Goal: Information Seeking & Learning: Learn about a topic

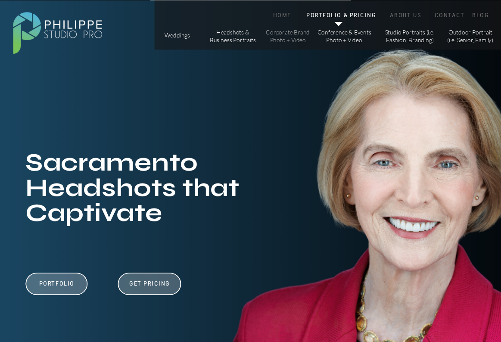
click at [291, 34] on p "Corporate Brand Photo + Video" at bounding box center [287, 36] width 47 height 15
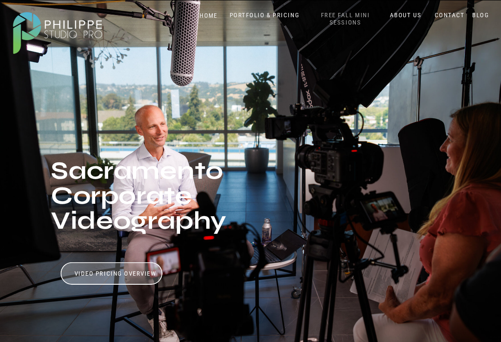
click at [351, 22] on nav "FREE FALL MINI SESSIONS" at bounding box center [345, 19] width 69 height 16
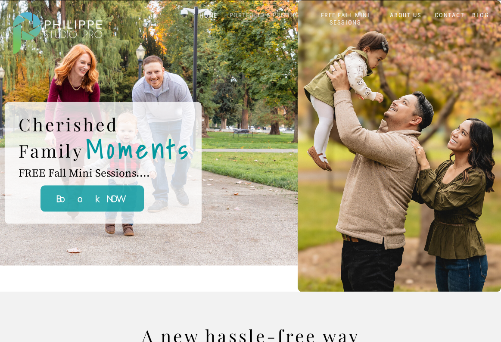
click at [246, 15] on nav "PORTFOLIO & PRICING" at bounding box center [264, 15] width 76 height 8
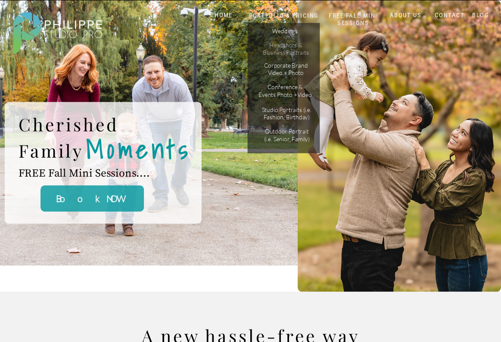
click at [269, 49] on p "Headshots & Business Portraits" at bounding box center [286, 48] width 47 height 15
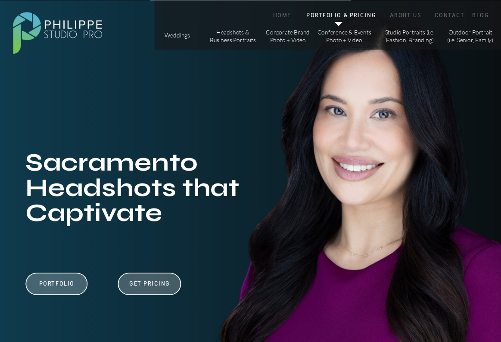
click at [153, 280] on h3 "Get Pricing" at bounding box center [150, 285] width 47 height 10
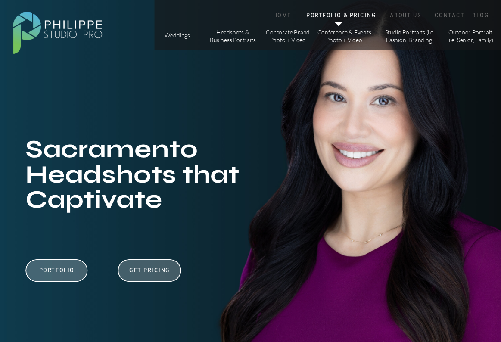
click at [157, 272] on h3 "Get Pricing" at bounding box center [150, 271] width 47 height 10
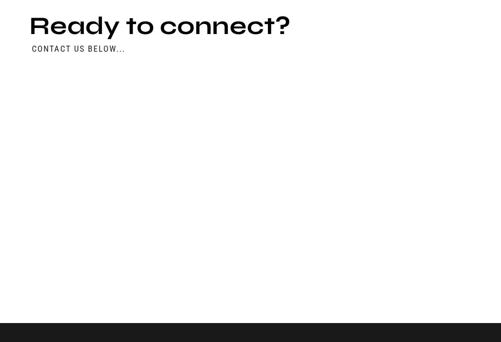
scroll to position [3522, 0]
